Goal: Task Accomplishment & Management: Manage account settings

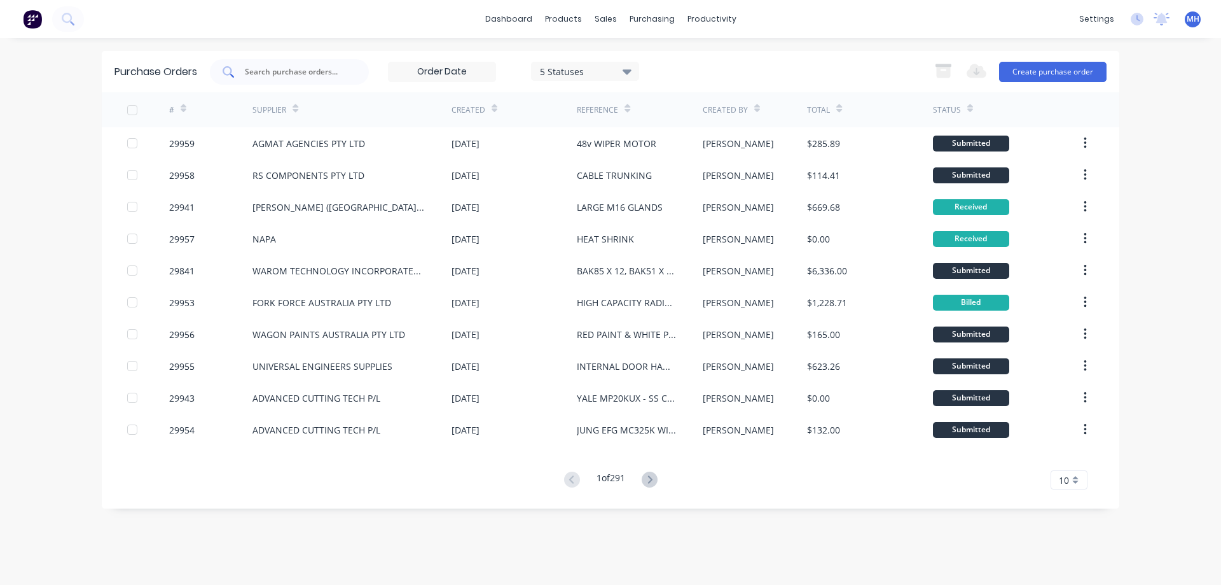
click at [252, 73] on input "text" at bounding box center [297, 72] width 106 height 13
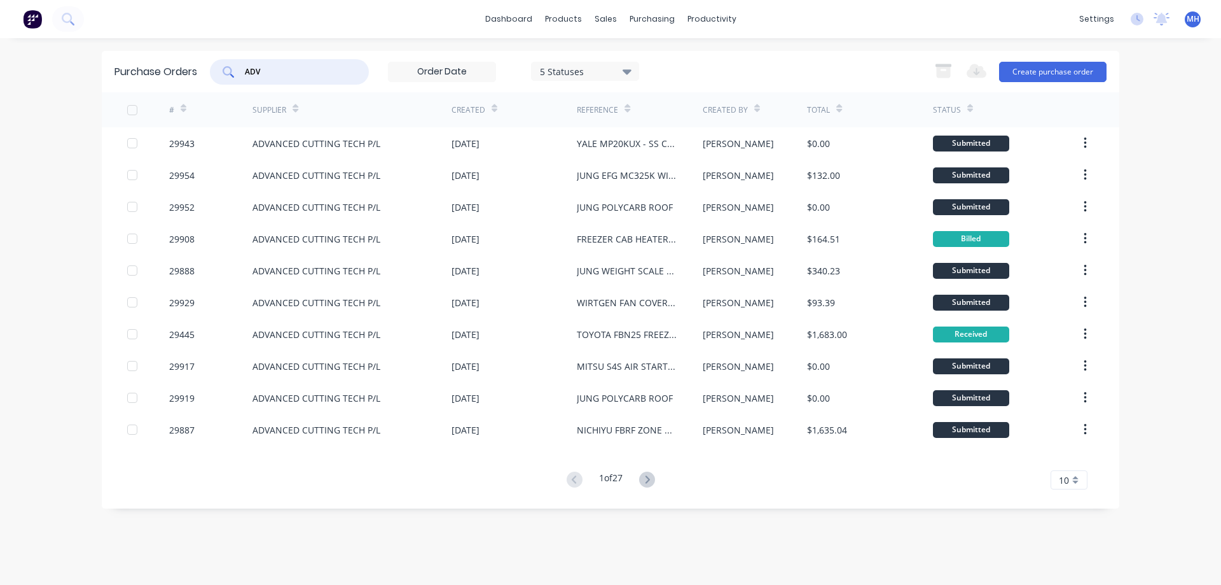
drag, startPoint x: 266, startPoint y: 74, endPoint x: 81, endPoint y: 81, distance: 185.9
click at [244, 78] on input "ADV" at bounding box center [297, 72] width 106 height 13
type input "29919"
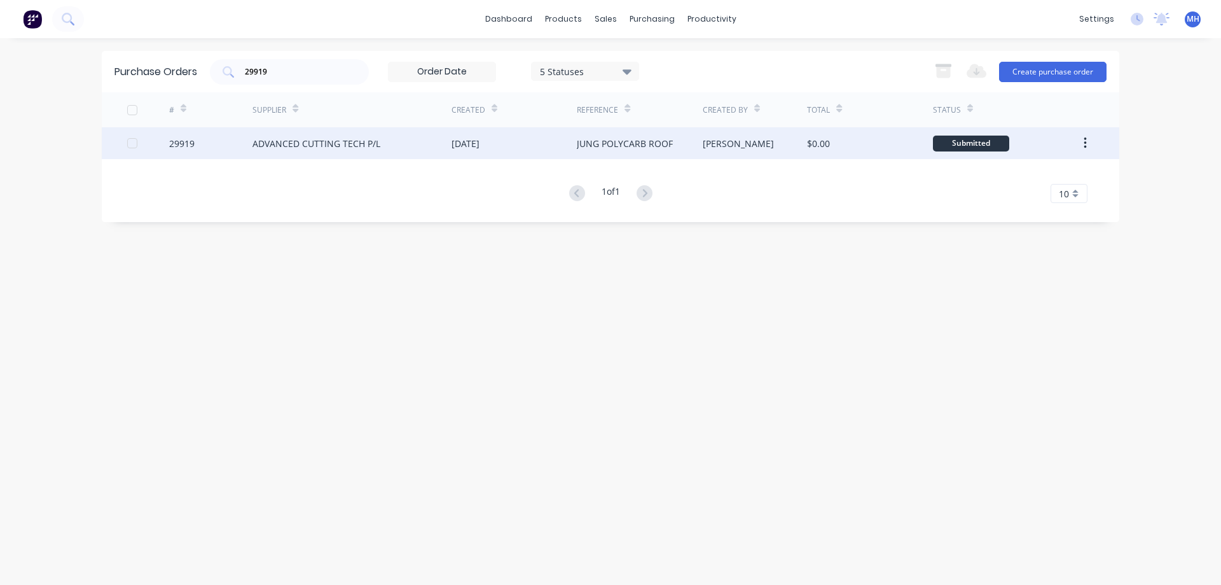
click at [219, 142] on div "29919" at bounding box center [211, 143] width 84 height 32
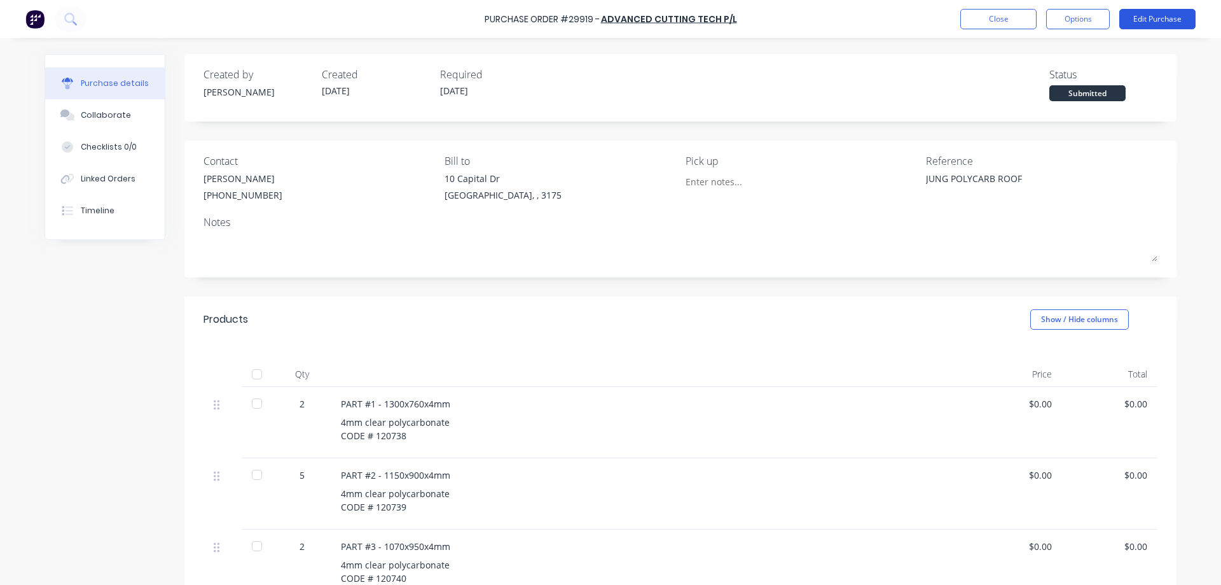
click at [1165, 13] on button "Edit Purchase" at bounding box center [1157, 19] width 76 height 20
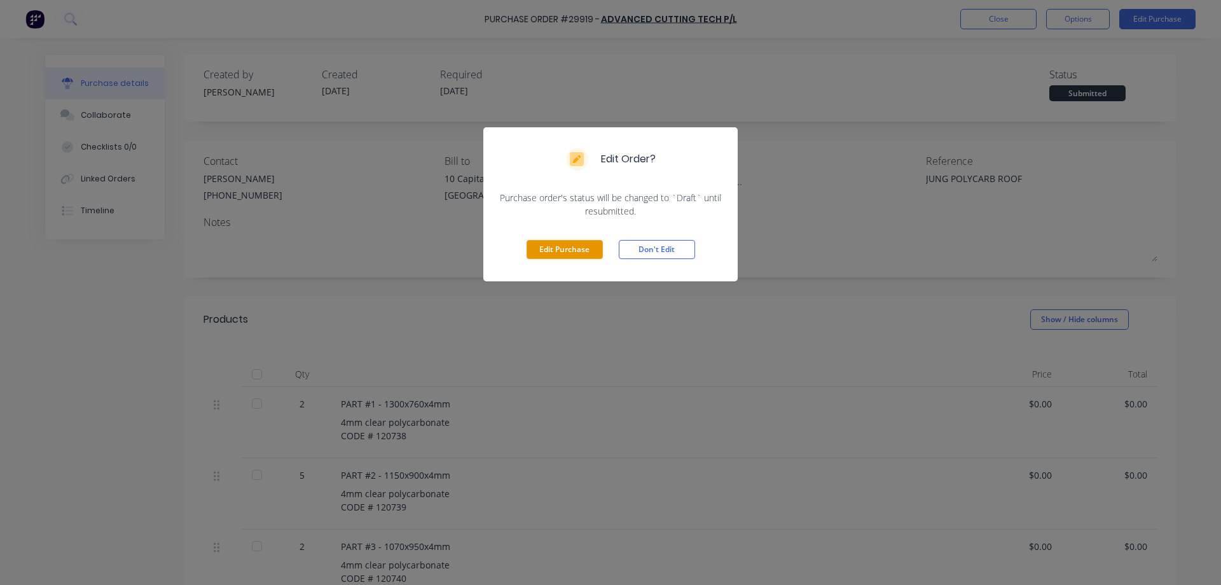
click at [541, 246] on button "Edit Purchase" at bounding box center [565, 249] width 76 height 19
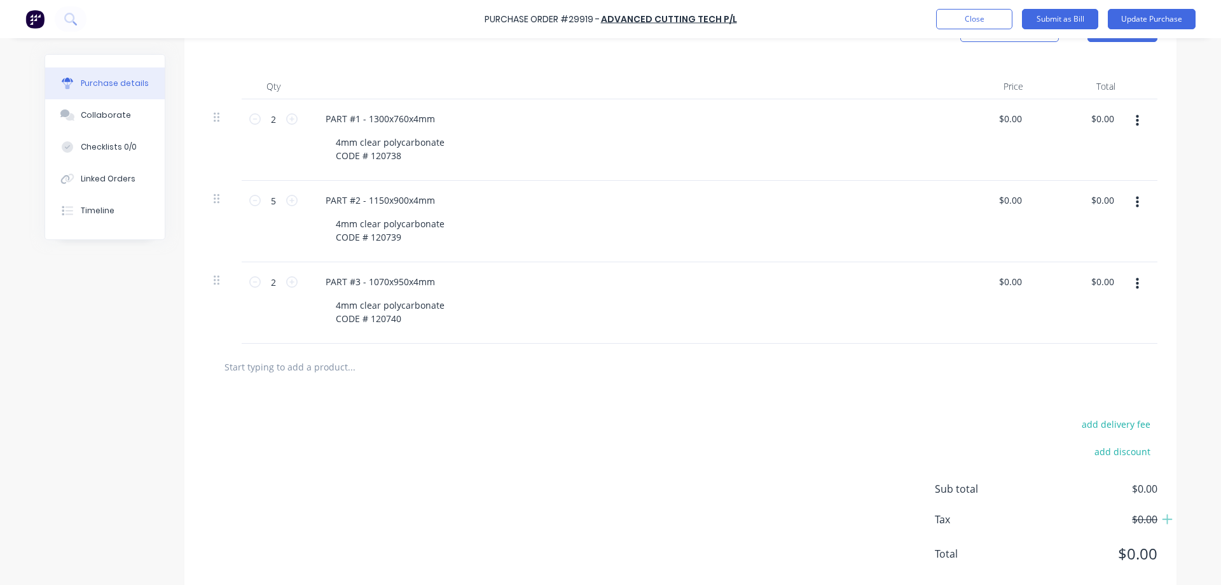
scroll to position [321, 0]
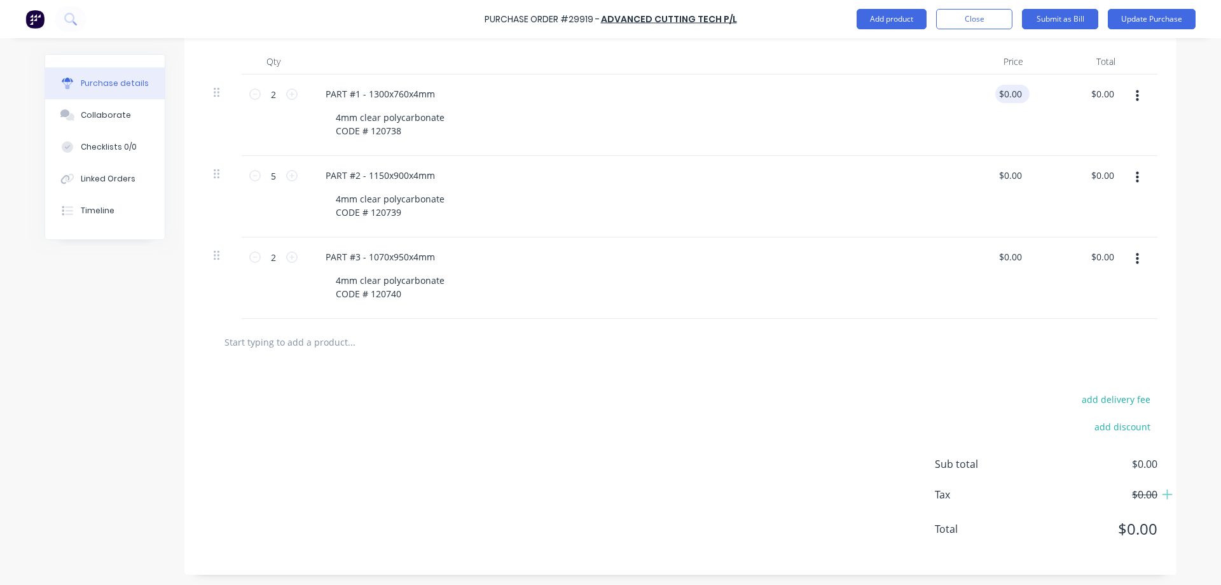
type textarea "x"
click at [1018, 89] on input "0.0000" at bounding box center [1007, 94] width 34 height 18
type input "0.0000197.82"
type textarea "x"
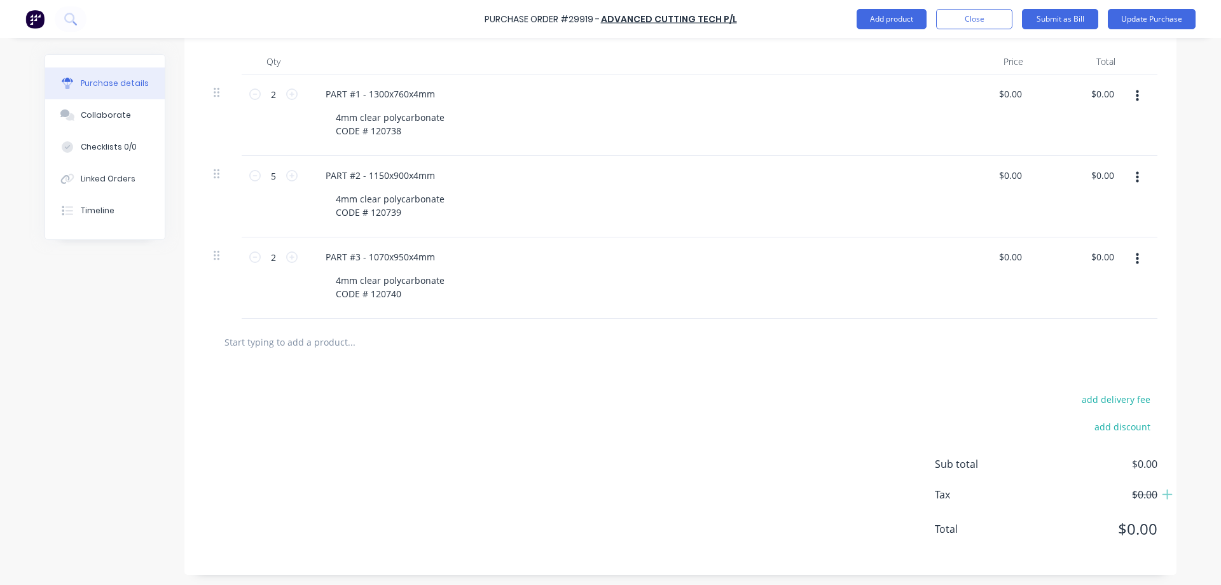
scroll to position [0, 0]
click at [972, 92] on div "$0.00 $0.00" at bounding box center [987, 114] width 92 height 81
click at [1000, 88] on input "0.0000" at bounding box center [1007, 94] width 34 height 18
drag, startPoint x: 1032, startPoint y: 90, endPoint x: 964, endPoint y: 93, distance: 68.2
click at [964, 93] on div "$0.00 $0.00" at bounding box center [987, 114] width 92 height 81
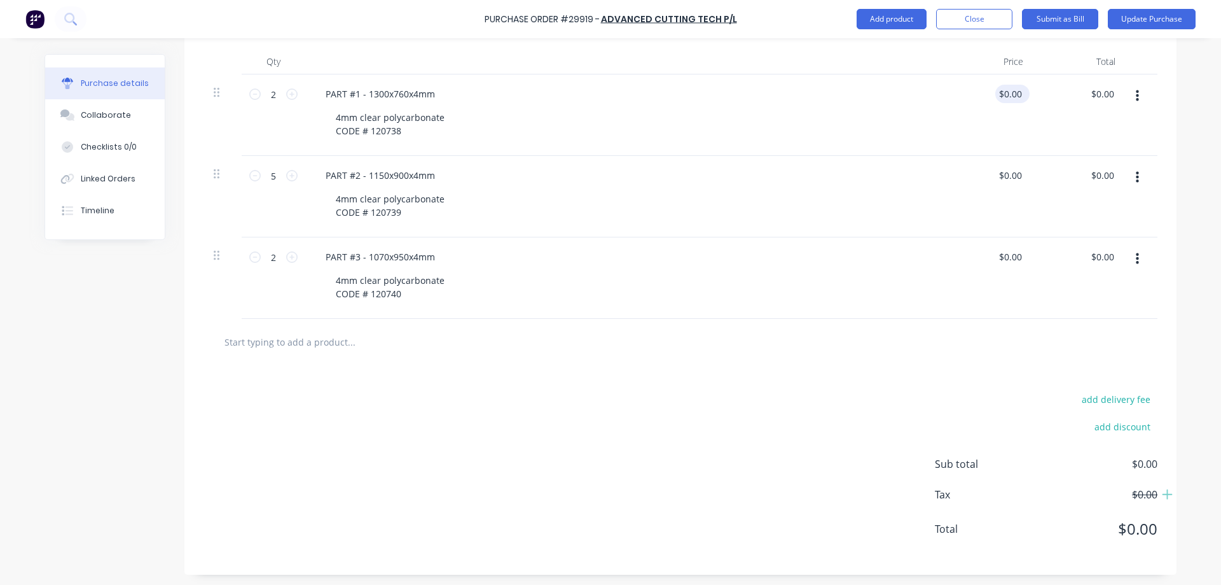
click at [1025, 91] on div "$0.00 $0.00" at bounding box center [1012, 94] width 34 height 18
drag, startPoint x: 1021, startPoint y: 88, endPoint x: 993, endPoint y: 95, distance: 29.0
click at [1007, 95] on input "0" at bounding box center [1016, 94] width 18 height 18
type input "$197.82"
type input "$395.64"
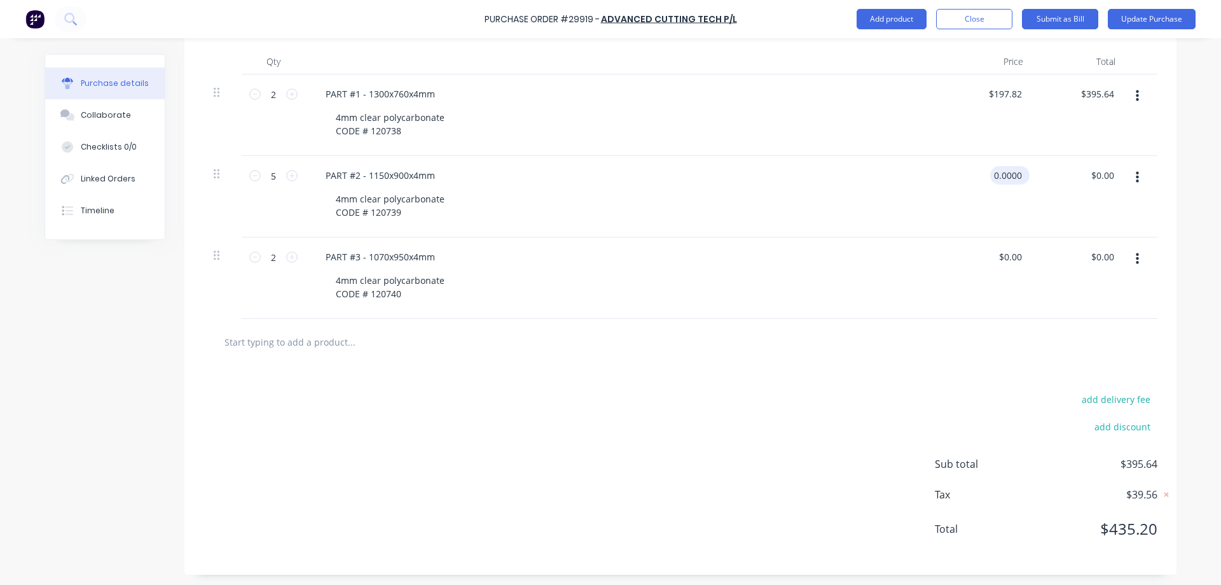
click at [1013, 176] on input "0.0000" at bounding box center [1007, 175] width 34 height 18
click at [1011, 176] on input "0.0000" at bounding box center [1007, 175] width 34 height 18
drag, startPoint x: 1023, startPoint y: 169, endPoint x: 944, endPoint y: 169, distance: 78.2
click at [944, 168] on div "0.0000 0.0000" at bounding box center [987, 196] width 92 height 81
type input "0"
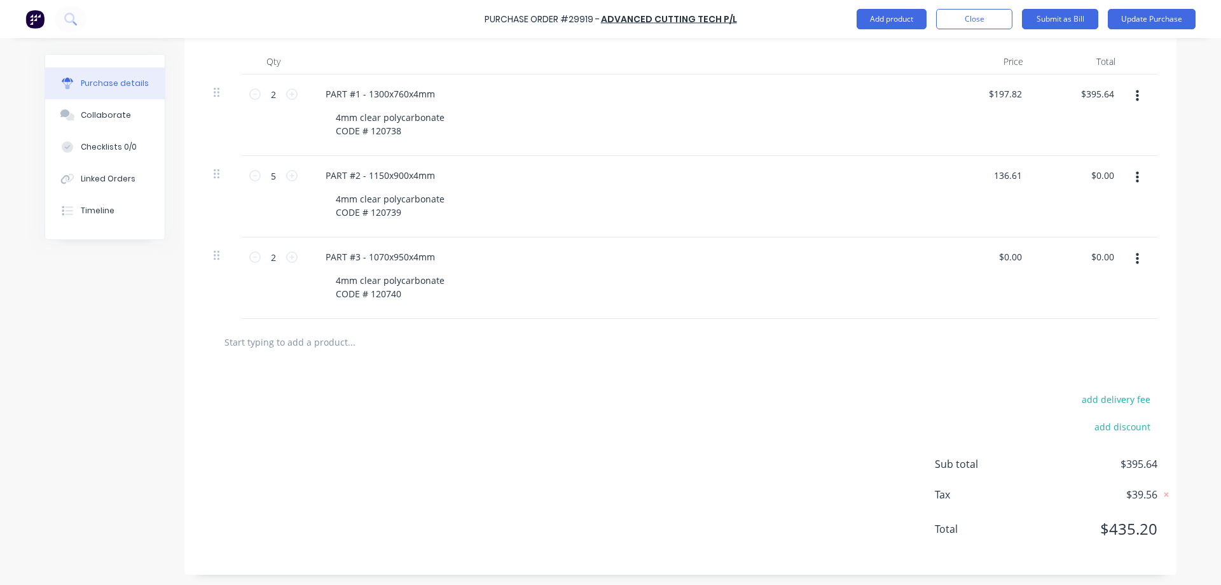
type input "$136.61"
type input "$683.05"
click at [1011, 258] on input "0.0000" at bounding box center [1009, 256] width 29 height 18
drag, startPoint x: 1023, startPoint y: 253, endPoint x: 977, endPoint y: 261, distance: 46.7
click at [977, 261] on div "0.0000 0.0000" at bounding box center [987, 277] width 92 height 81
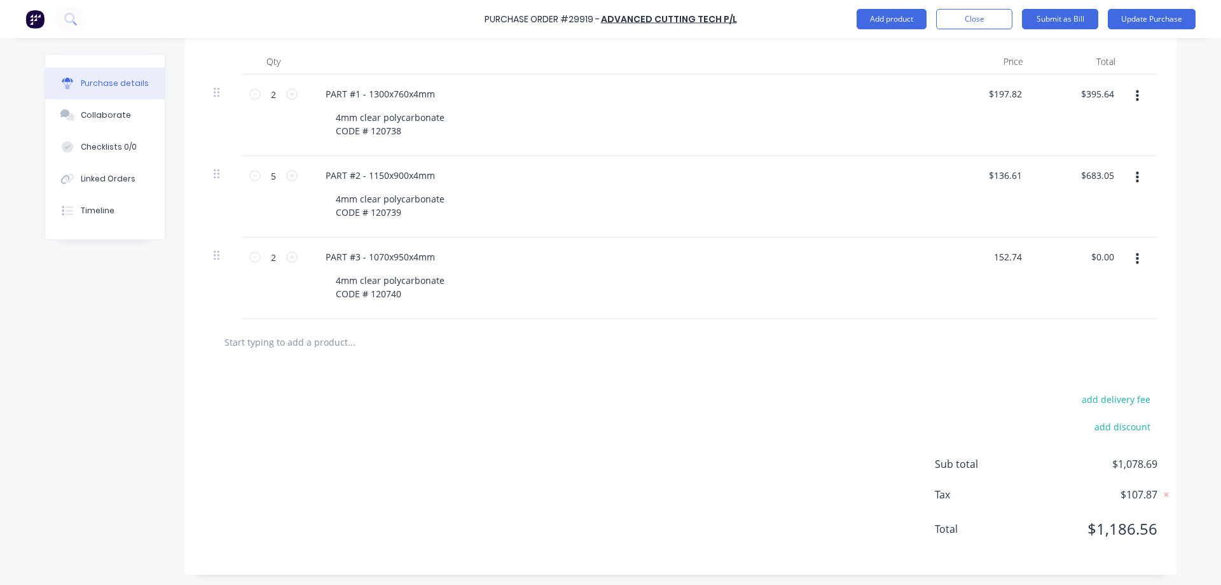
type input "$152.74"
type input "$305.48"
click at [1162, 18] on button "Update Purchase" at bounding box center [1152, 19] width 88 height 20
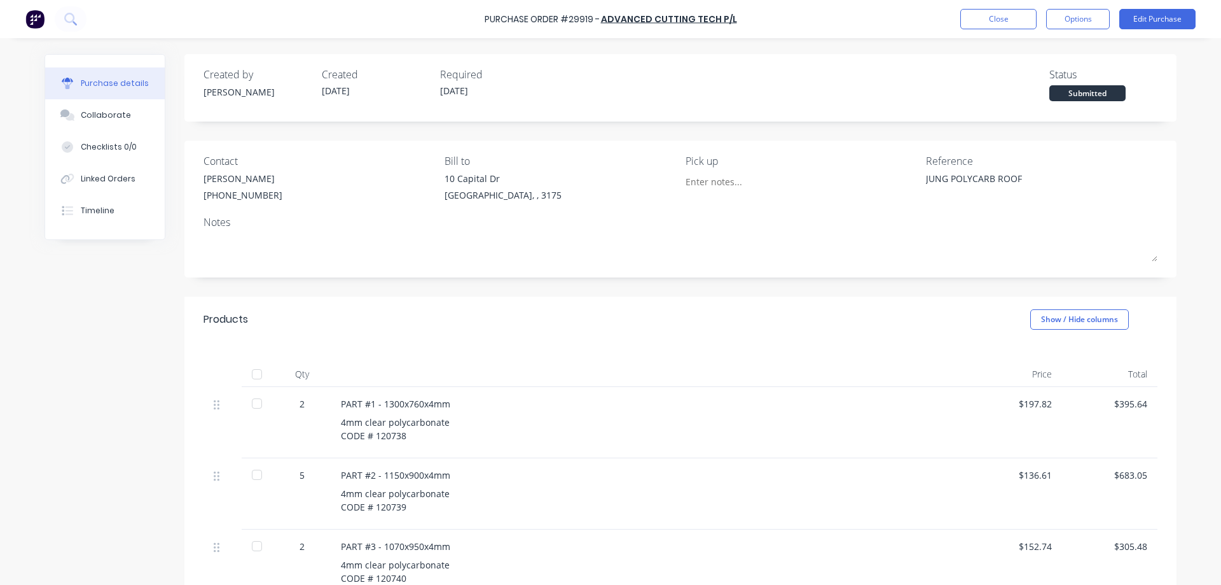
click at [256, 372] on div at bounding box center [256, 373] width 25 height 25
click at [1004, 24] on button "Close" at bounding box center [998, 19] width 76 height 20
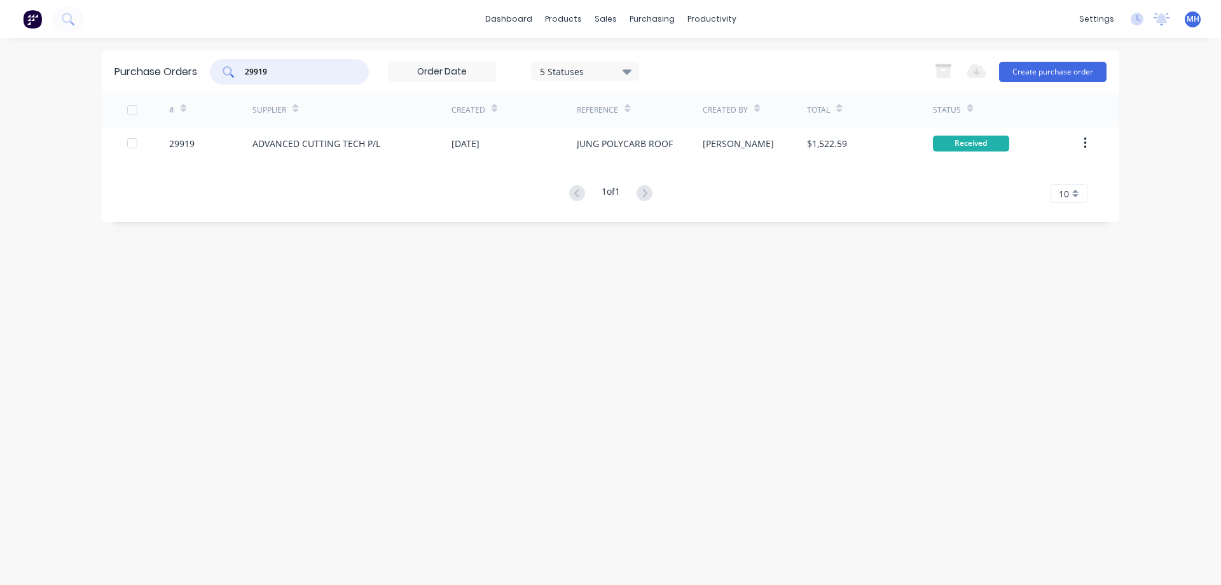
drag, startPoint x: 289, startPoint y: 69, endPoint x: 128, endPoint y: 94, distance: 163.4
click at [244, 78] on input "29919" at bounding box center [297, 72] width 106 height 13
type input "29887"
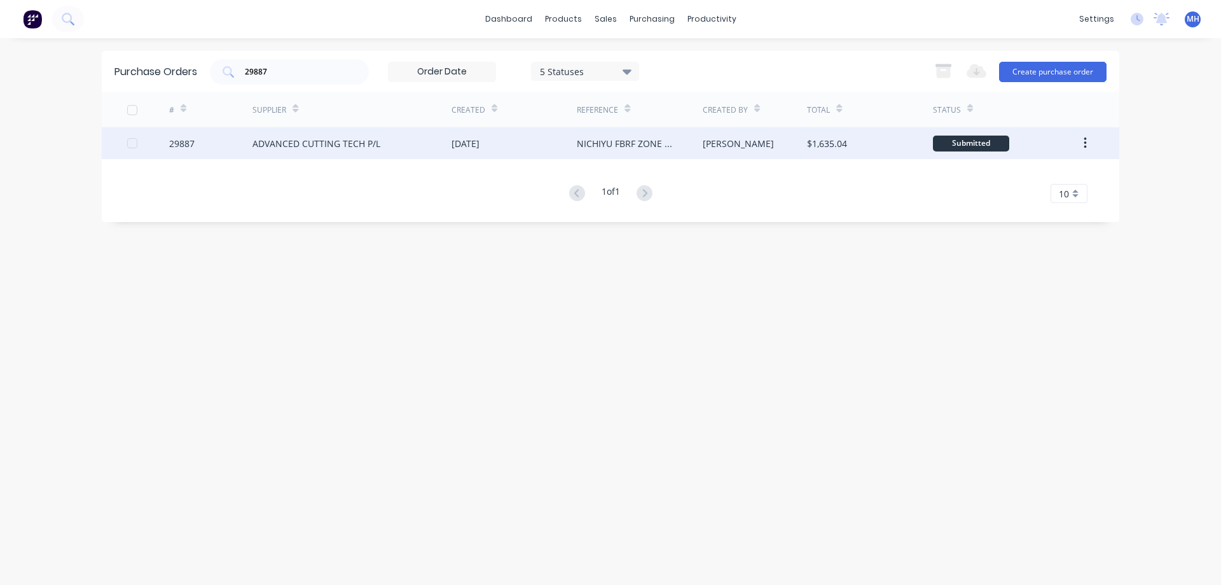
click at [410, 148] on div "ADVANCED CUTTING TECH P/L" at bounding box center [352, 143] width 199 height 32
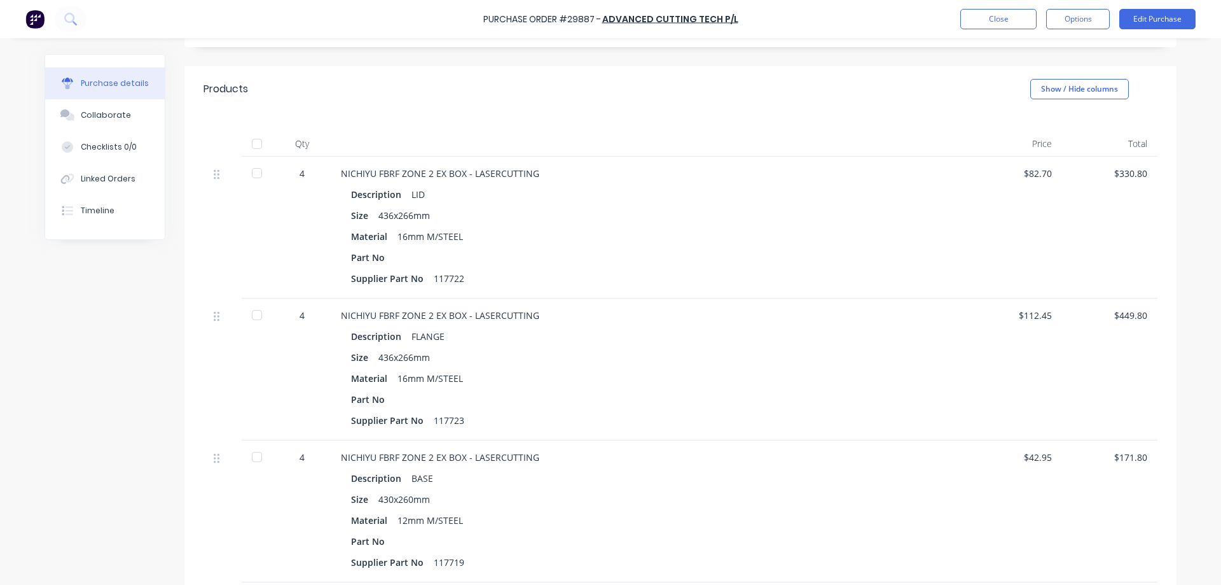
scroll to position [183, 0]
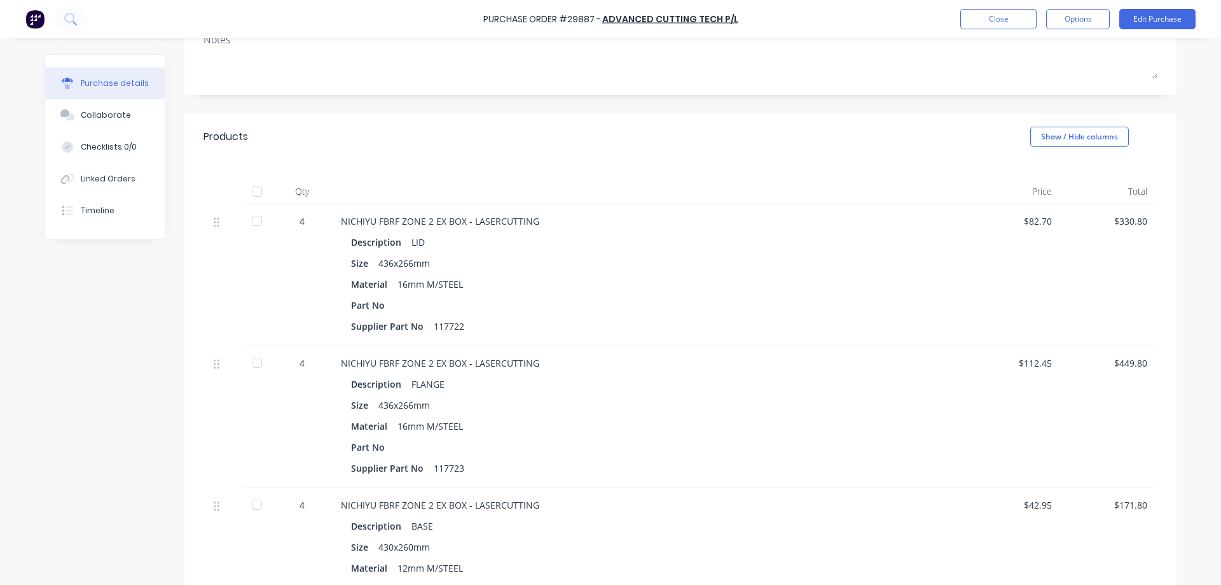
click at [258, 192] on div at bounding box center [256, 191] width 25 height 25
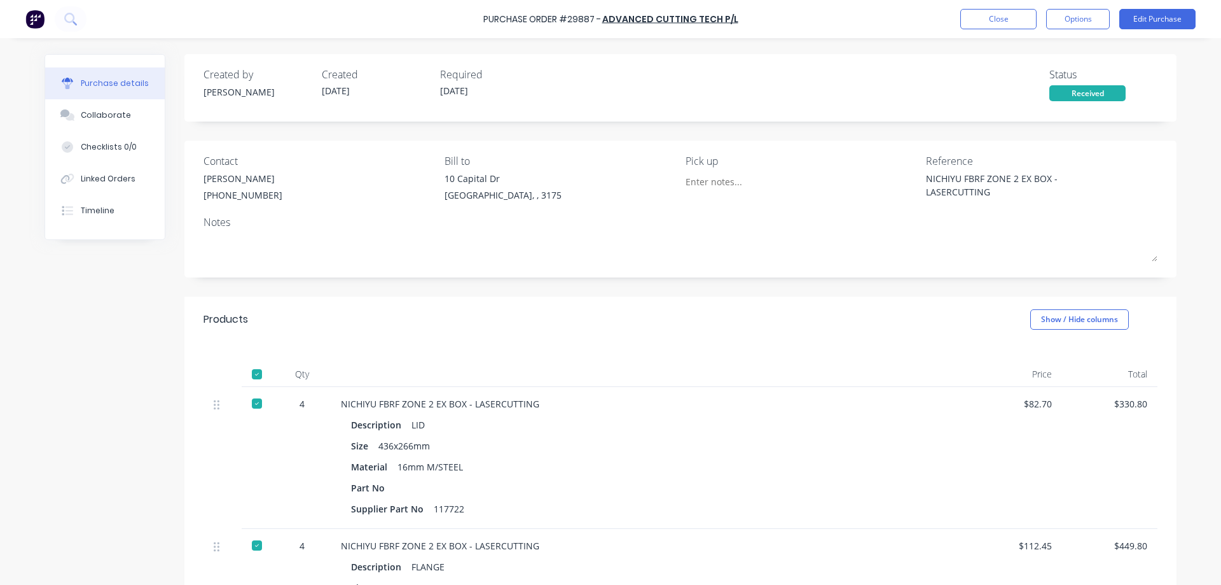
click at [257, 370] on div at bounding box center [256, 373] width 25 height 25
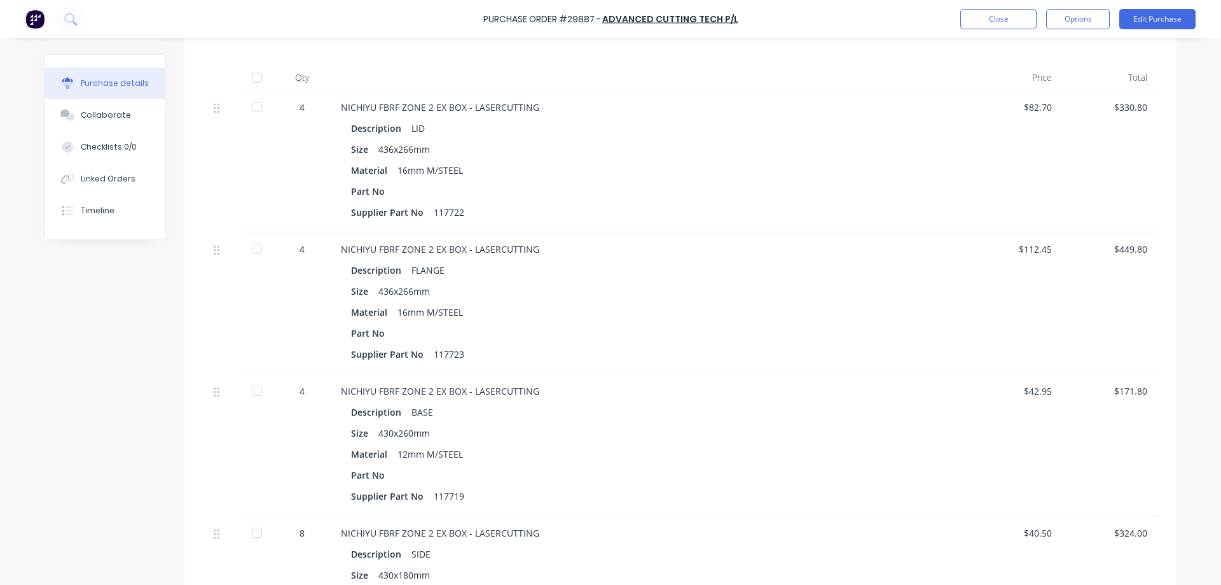
scroll to position [38, 0]
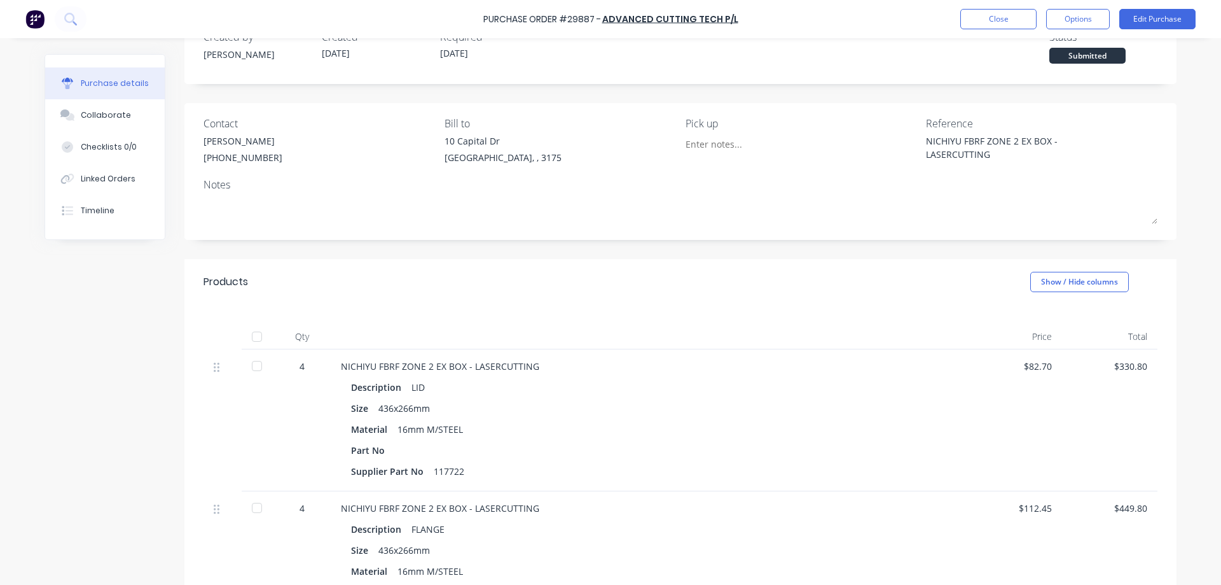
click at [257, 335] on div at bounding box center [256, 336] width 25 height 25
click at [261, 336] on div at bounding box center [256, 336] width 25 height 25
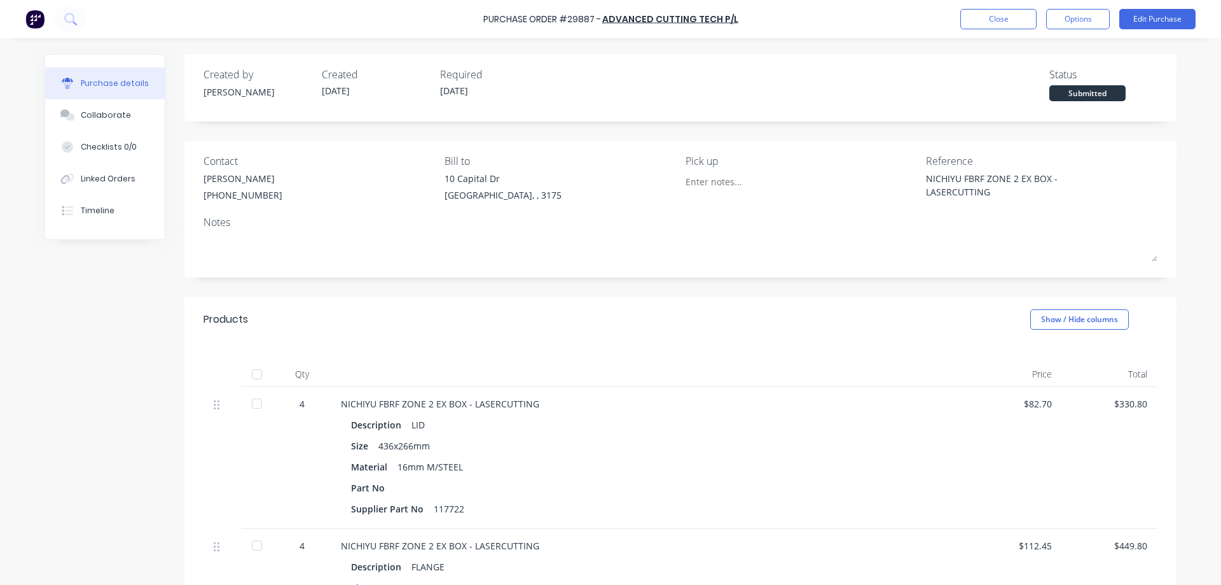
scroll to position [0, 0]
click at [988, 19] on button "Close" at bounding box center [998, 19] width 76 height 20
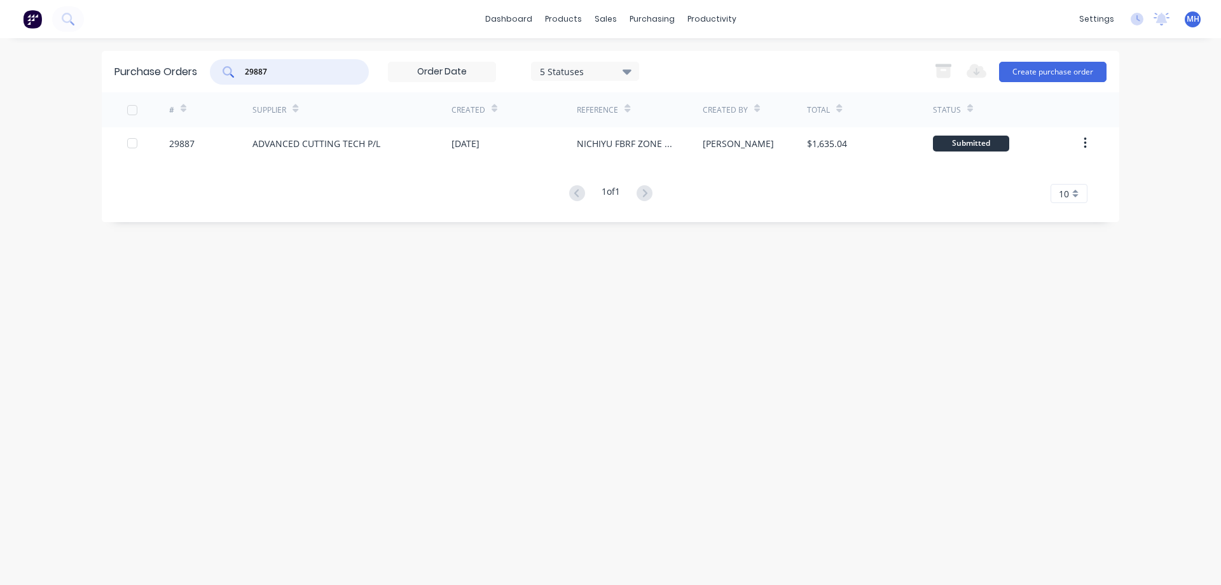
drag, startPoint x: 275, startPoint y: 68, endPoint x: 157, endPoint y: 66, distance: 117.7
click at [244, 67] on input "29887" at bounding box center [297, 72] width 106 height 13
type input "29929"
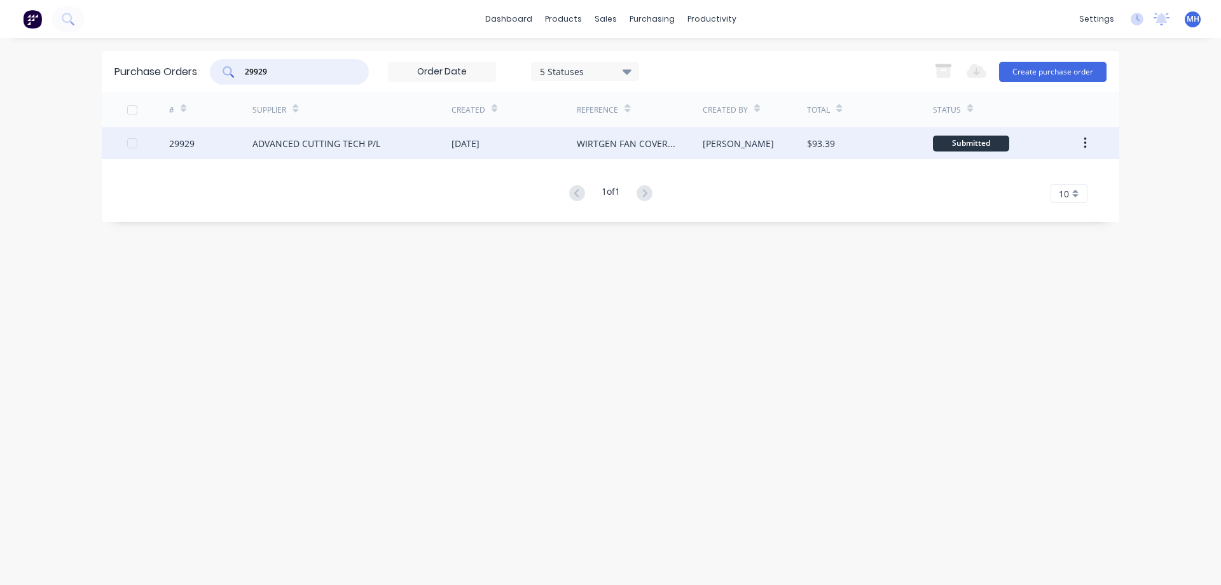
click at [235, 150] on div "29929" at bounding box center [211, 143] width 84 height 32
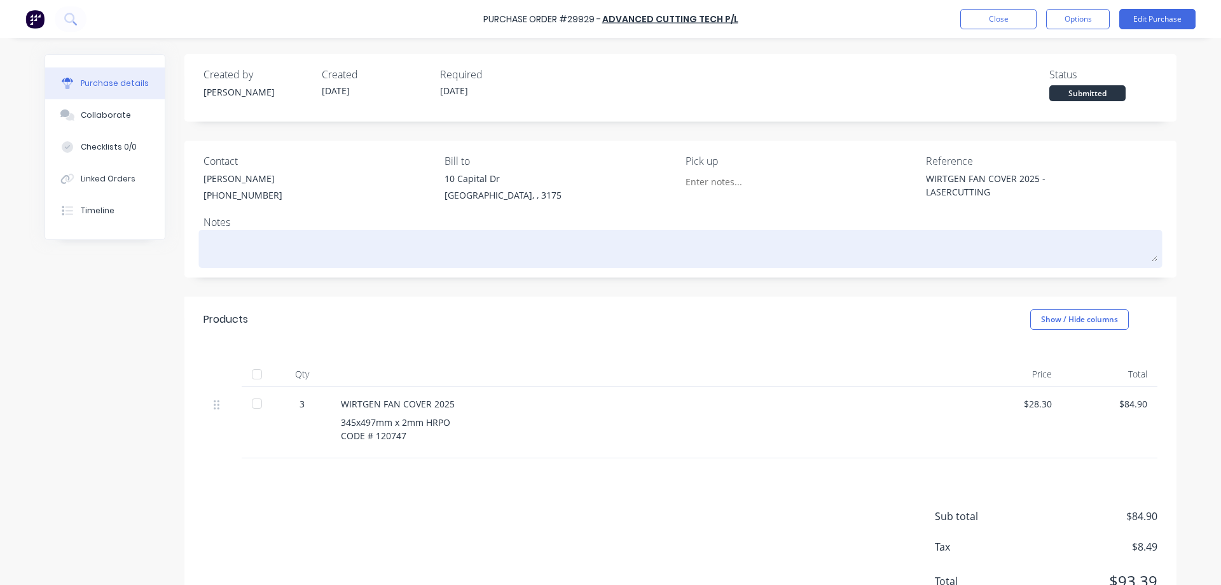
scroll to position [52, 0]
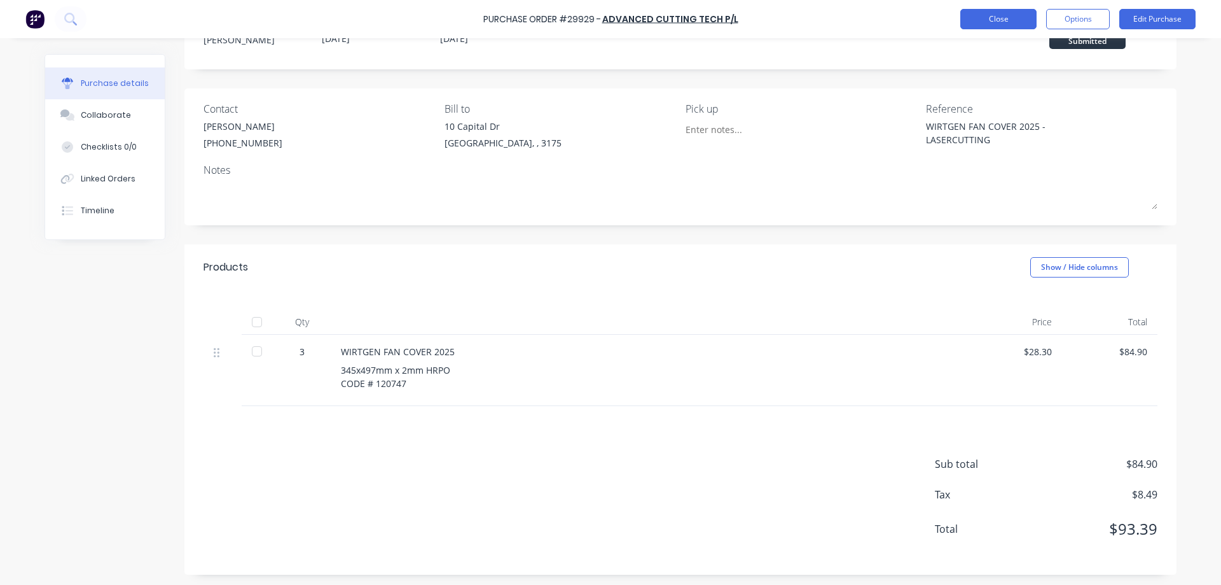
click at [1010, 19] on button "Close" at bounding box center [998, 19] width 76 height 20
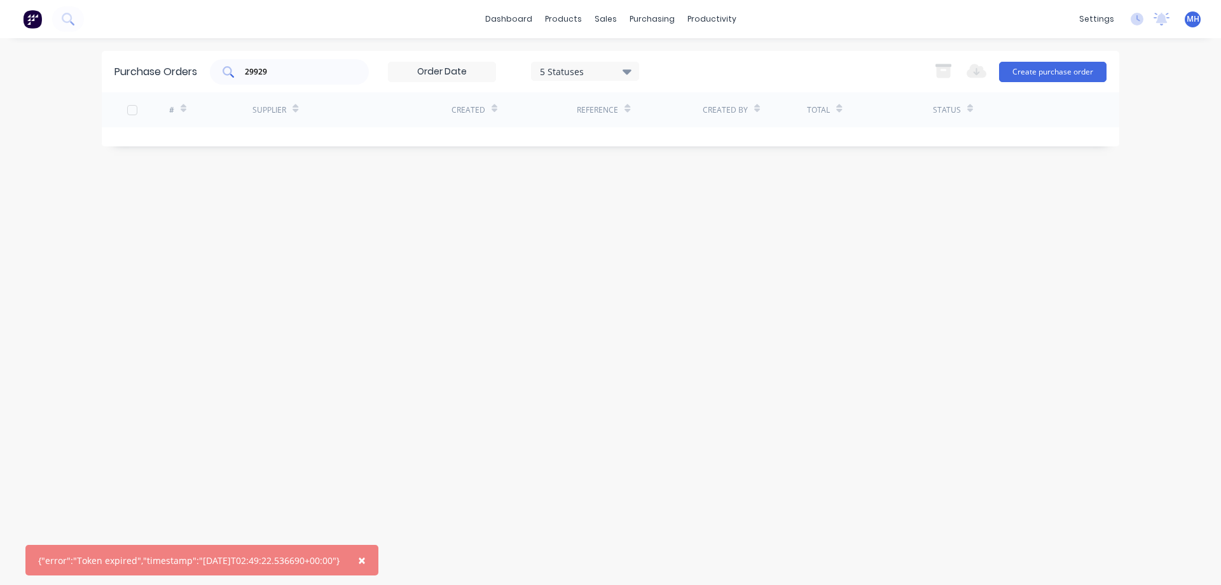
click at [285, 76] on input "29929" at bounding box center [297, 72] width 106 height 13
click at [284, 76] on input "29929" at bounding box center [297, 72] width 106 height 13
drag, startPoint x: 275, startPoint y: 72, endPoint x: 157, endPoint y: 71, distance: 117.7
click at [244, 71] on input "29929" at bounding box center [297, 72] width 106 height 13
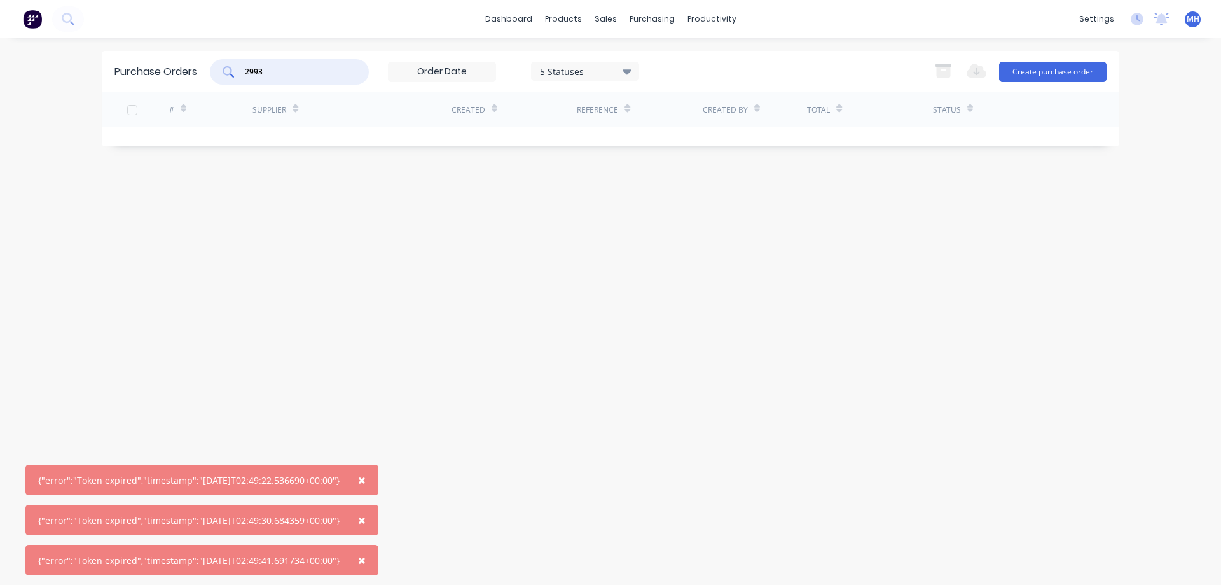
type input "29939"
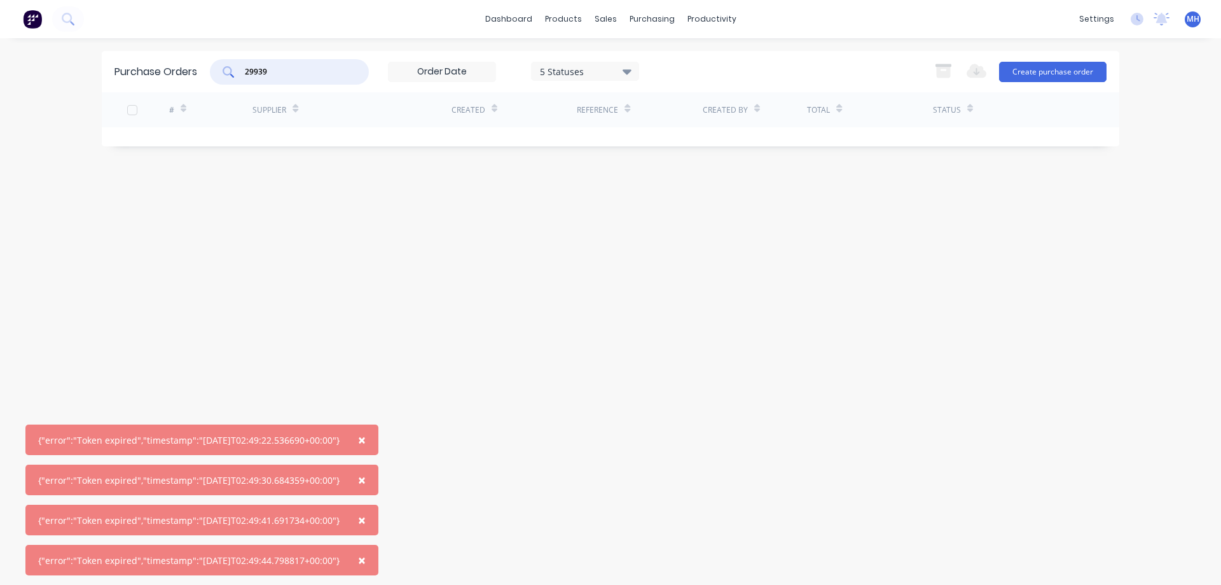
drag, startPoint x: 275, startPoint y: 70, endPoint x: 188, endPoint y: 68, distance: 87.8
click at [244, 68] on input "29939" at bounding box center [297, 72] width 106 height 13
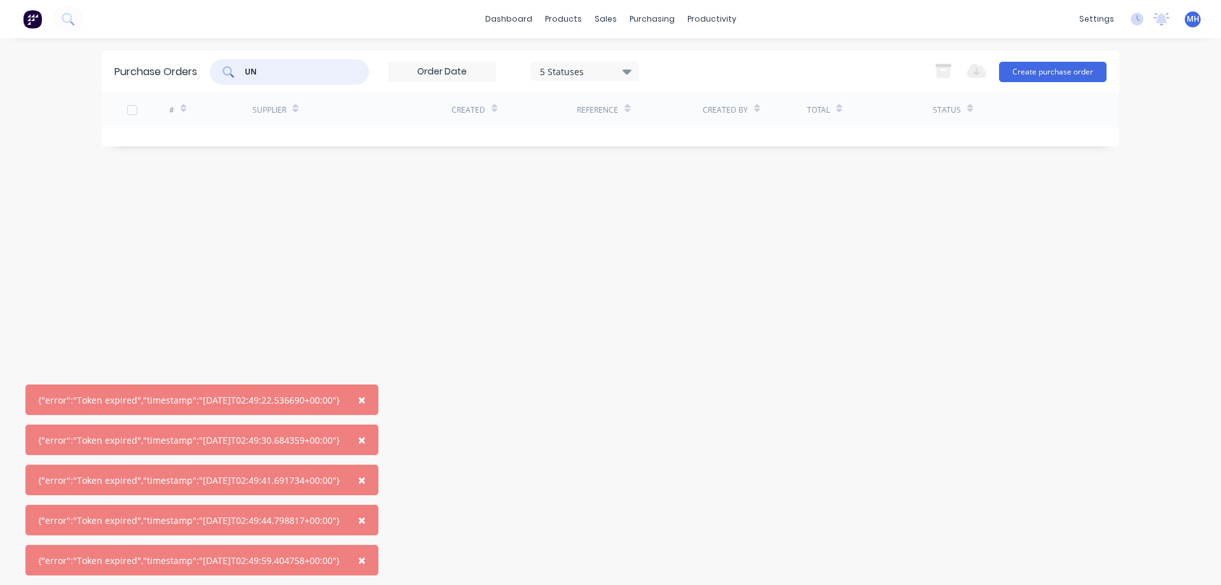
type input "U"
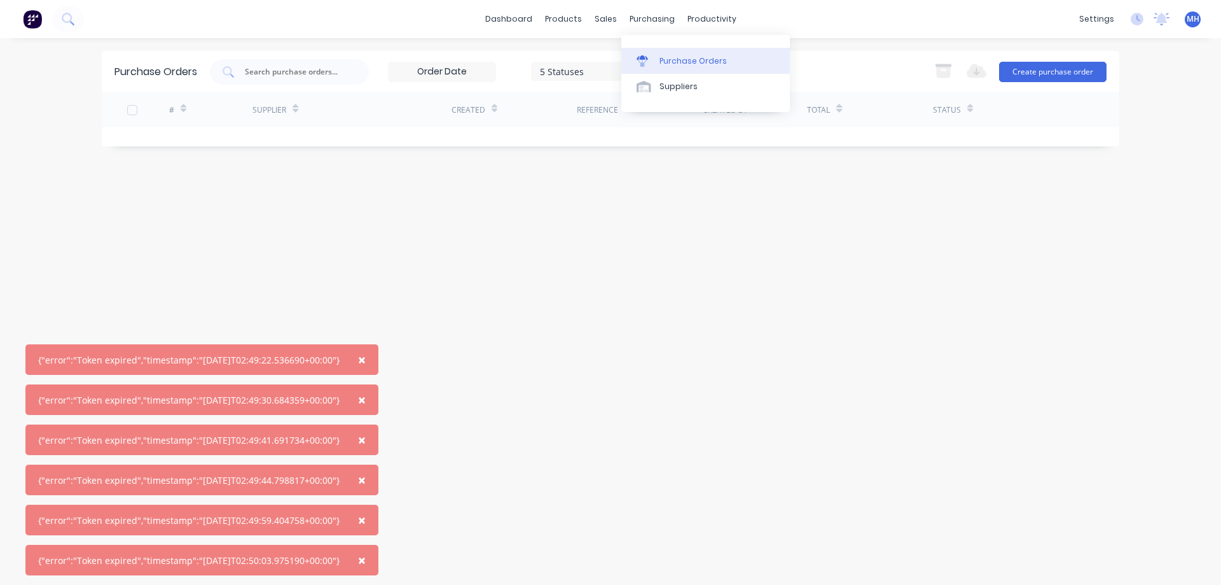
click at [681, 60] on div "Purchase Orders" at bounding box center [693, 60] width 67 height 11
click at [679, 59] on div "Purchase Orders" at bounding box center [693, 60] width 67 height 11
click at [682, 82] on div "Suppliers" at bounding box center [679, 86] width 38 height 11
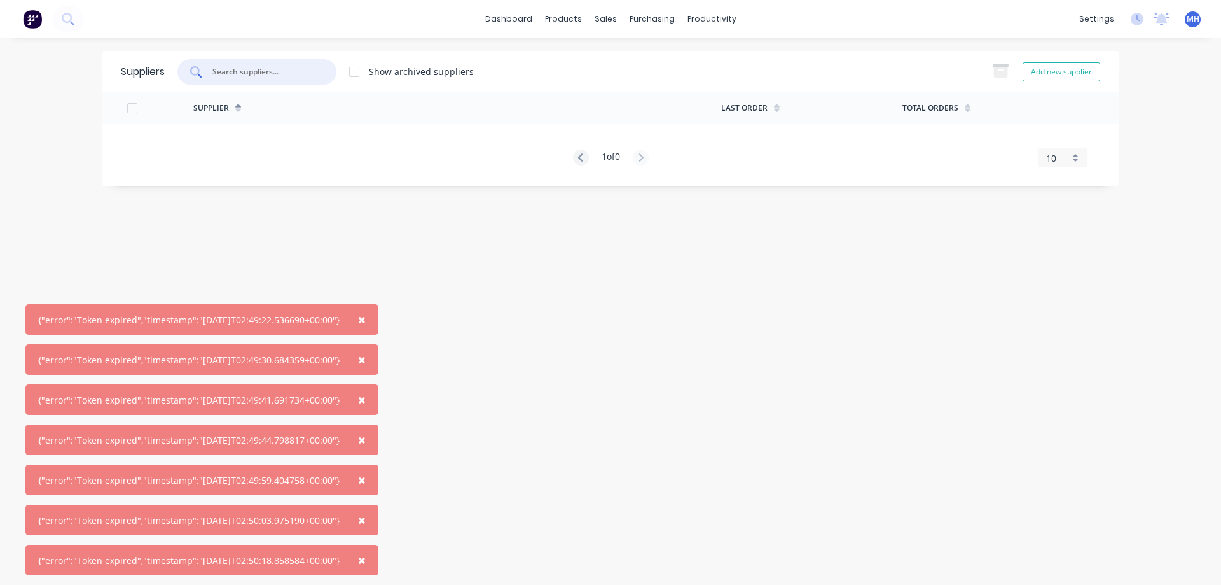
click at [263, 69] on input "text" at bounding box center [264, 72] width 106 height 13
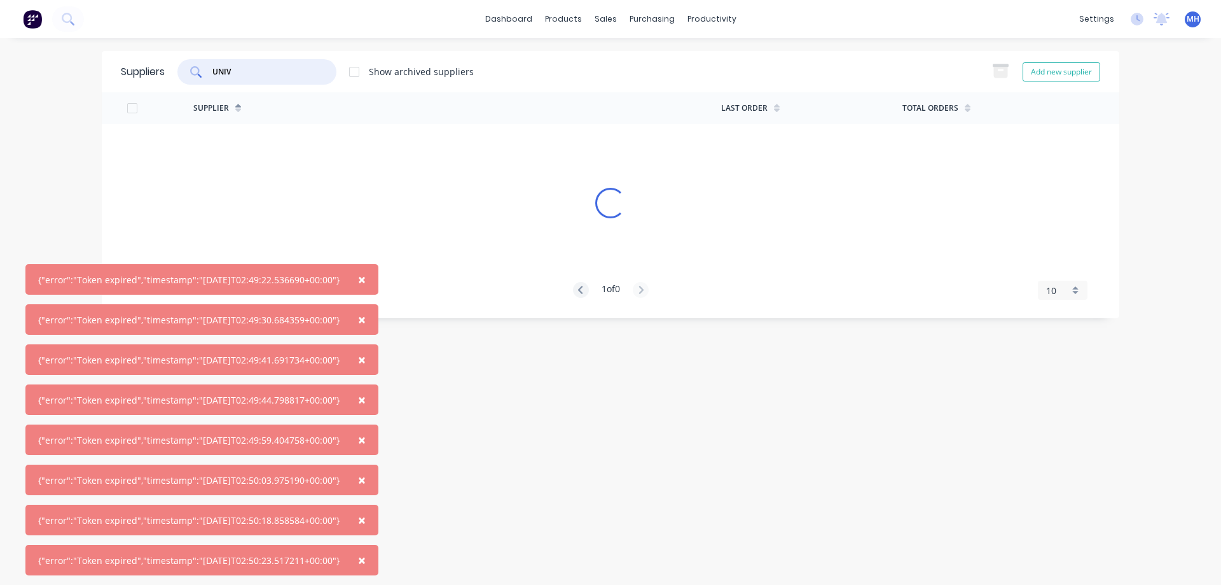
type input "UNIV"
click at [523, 17] on link "dashboard" at bounding box center [509, 19] width 60 height 19
